Goal: Transaction & Acquisition: Purchase product/service

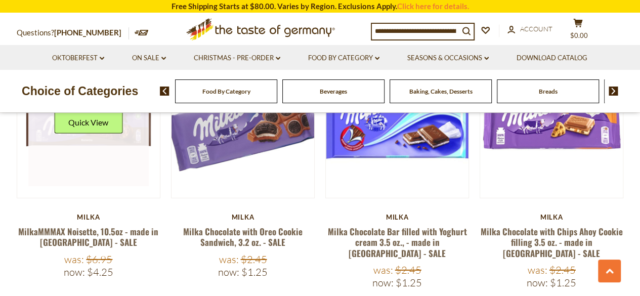
scroll to position [1467, 0]
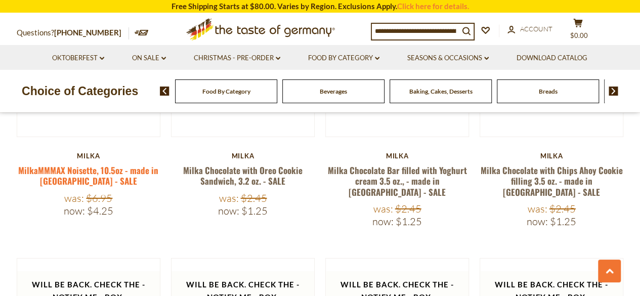
click at [83, 164] on link "MilkaMMMAX Noisette, 10.5oz - made in [GEOGRAPHIC_DATA] - SALE" at bounding box center [88, 175] width 140 height 23
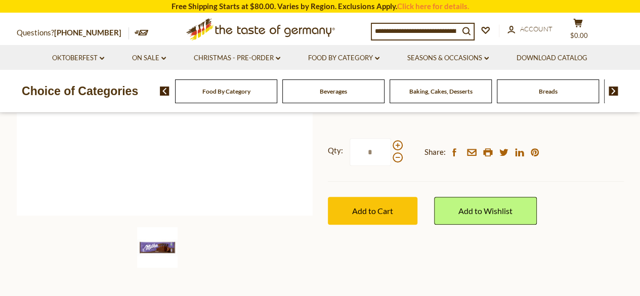
scroll to position [253, 0]
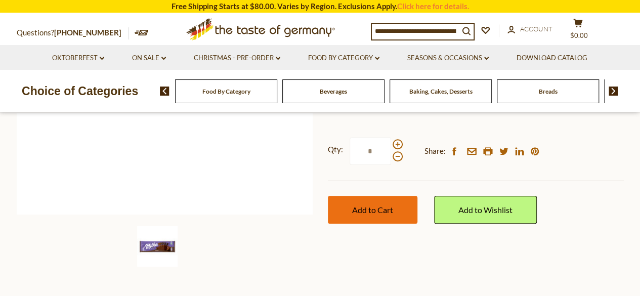
click at [361, 208] on span "Add to Cart" at bounding box center [372, 210] width 41 height 10
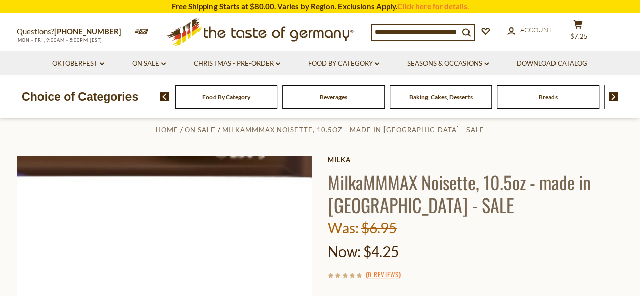
scroll to position [0, 0]
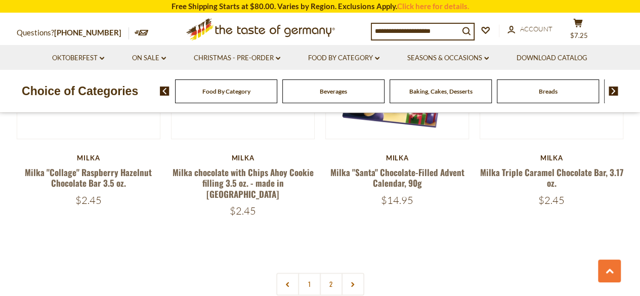
scroll to position [2226, 0]
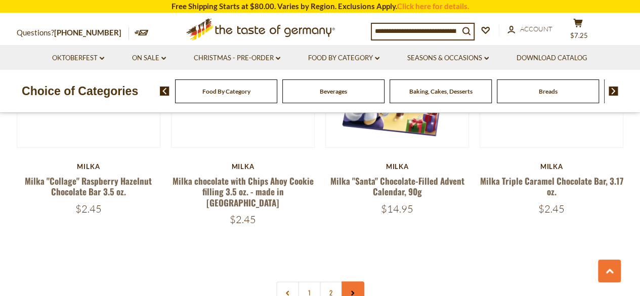
click at [350, 290] on icon at bounding box center [353, 292] width 6 height 5
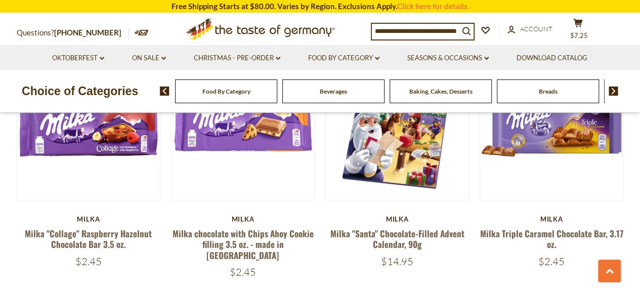
scroll to position [2277, 0]
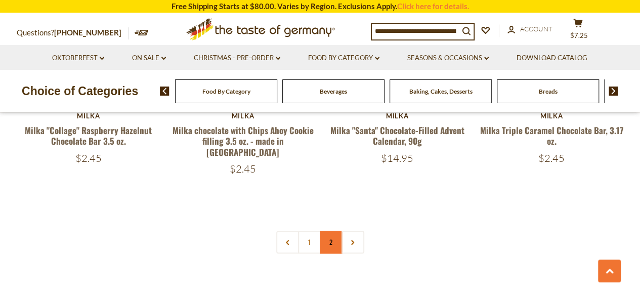
click at [328, 231] on link "2" at bounding box center [331, 242] width 23 height 23
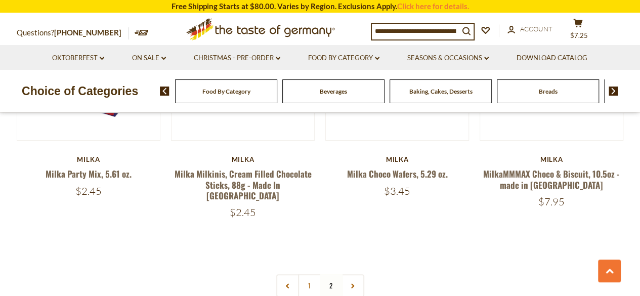
scroll to position [2074, 0]
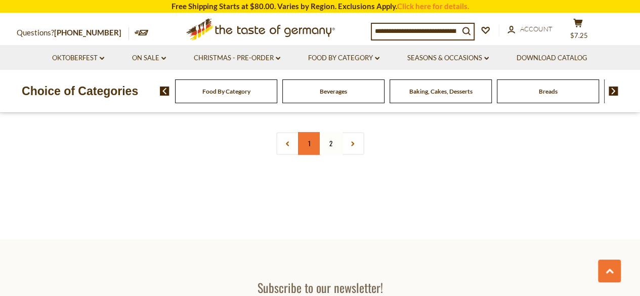
click at [309, 132] on link "1" at bounding box center [309, 143] width 23 height 23
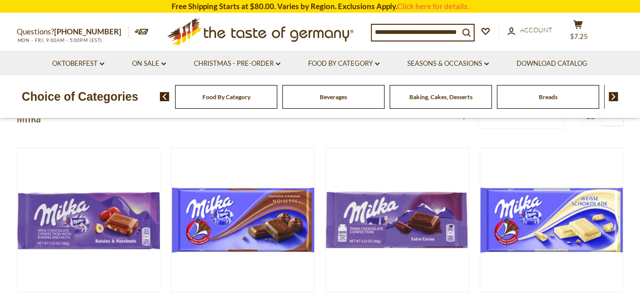
scroll to position [0, 0]
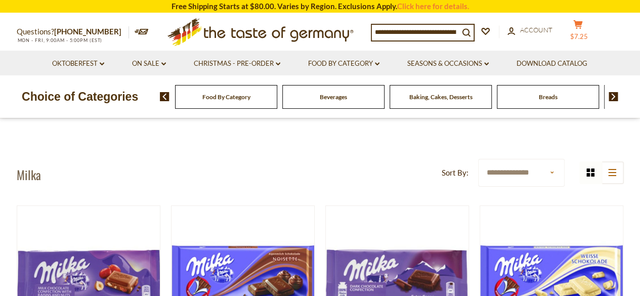
click at [588, 32] on span "$7.25" at bounding box center [579, 36] width 18 height 8
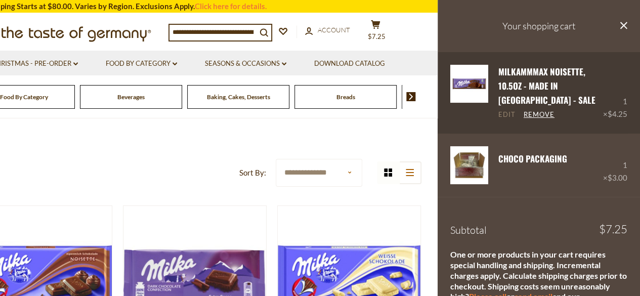
click at [507, 116] on link "Edit" at bounding box center [506, 114] width 17 height 9
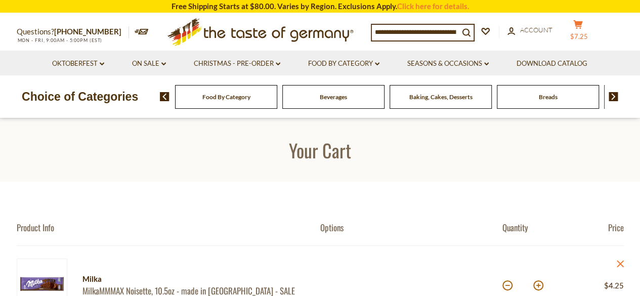
click at [588, 32] on span "$7.25" at bounding box center [579, 36] width 18 height 8
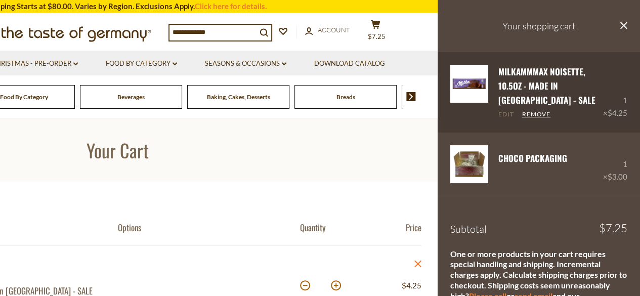
click at [505, 116] on link "Edit" at bounding box center [506, 114] width 16 height 9
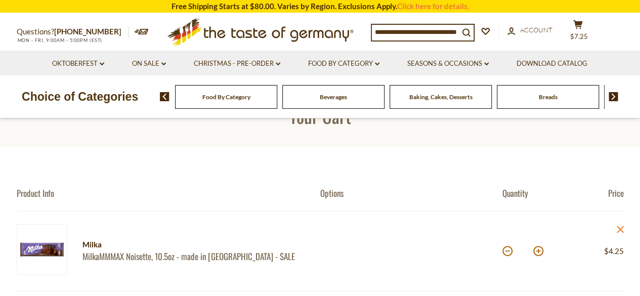
scroll to position [51, 0]
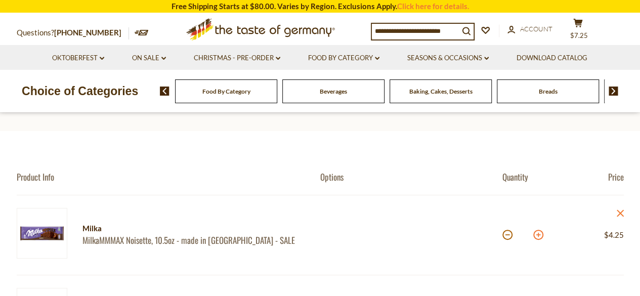
click at [538, 232] on button at bounding box center [538, 235] width 10 height 10
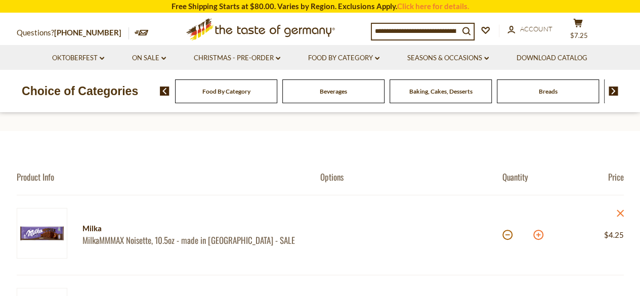
click at [538, 232] on button at bounding box center [538, 235] width 10 height 10
type input "**"
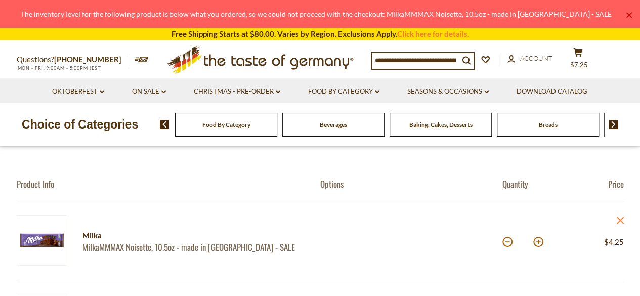
scroll to position [0, 0]
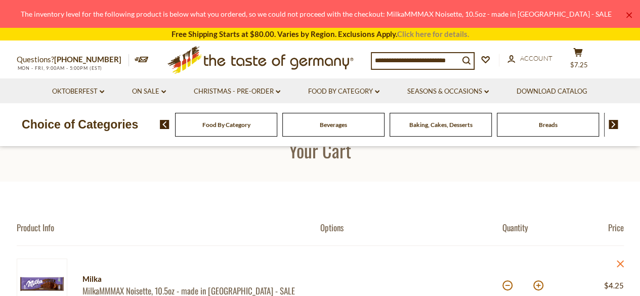
click at [428, 34] on link "Click here for details." at bounding box center [433, 33] width 72 height 9
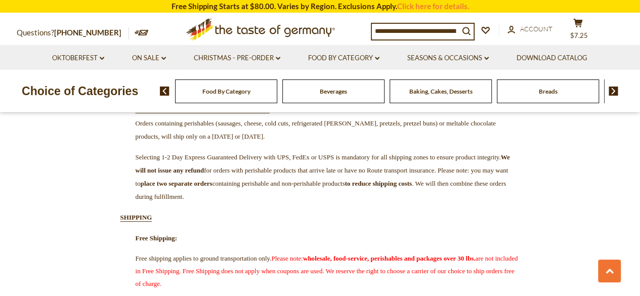
scroll to position [202, 0]
